Goal: Task Accomplishment & Management: Manage account settings

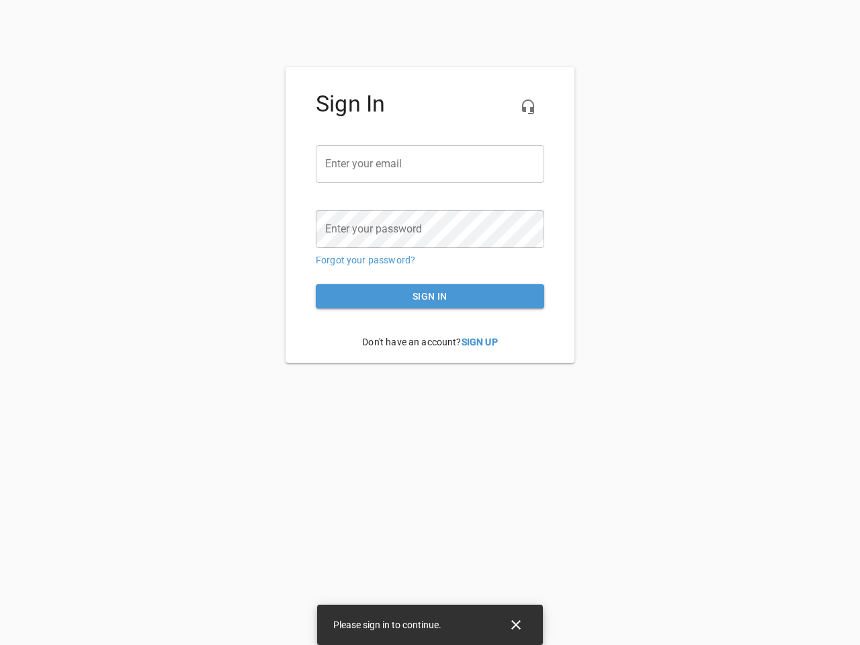
click at [528, 107] on icon "button" at bounding box center [528, 107] width 16 height 16
click at [430, 164] on input "email" at bounding box center [430, 164] width 228 height 38
click at [516, 625] on icon "Close" at bounding box center [515, 624] width 9 height 9
